Goal: Information Seeking & Learning: Learn about a topic

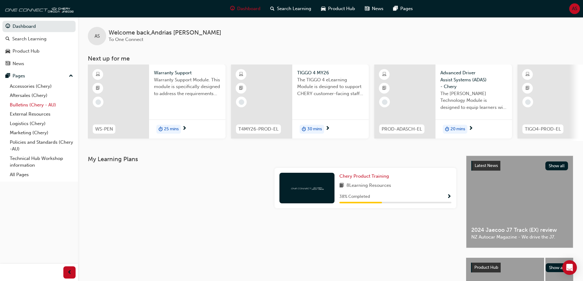
click at [38, 106] on link "Bulletins (Chery - AU)" at bounding box center [41, 104] width 68 height 9
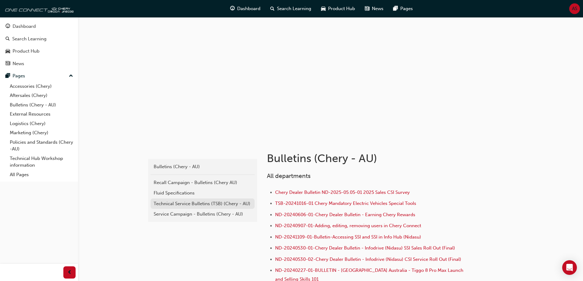
click at [199, 206] on div "Technical Service Bulletins (TSB) (Chery - AU)" at bounding box center [203, 203] width 98 height 7
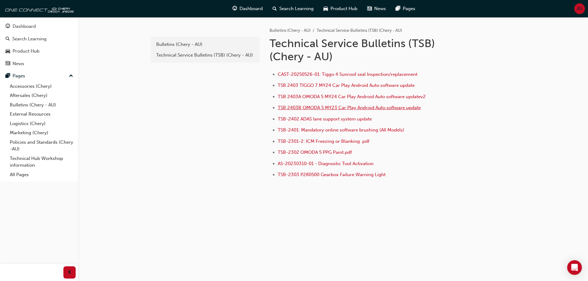
click at [316, 106] on span "TSB 2403B OMODA 5 MY23 Car Play Android Auto software update" at bounding box center [349, 108] width 143 height 6
